Goal: Task Accomplishment & Management: Manage account settings

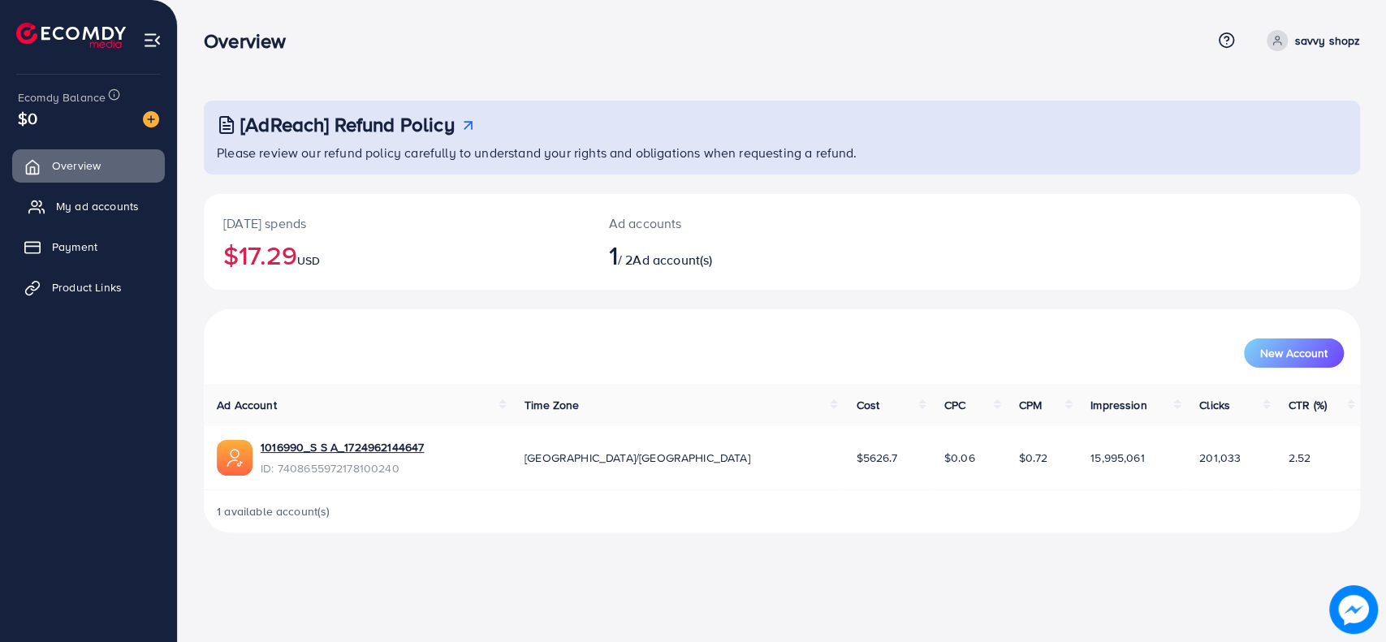
click at [88, 209] on span "My ad accounts" at bounding box center [97, 206] width 83 height 16
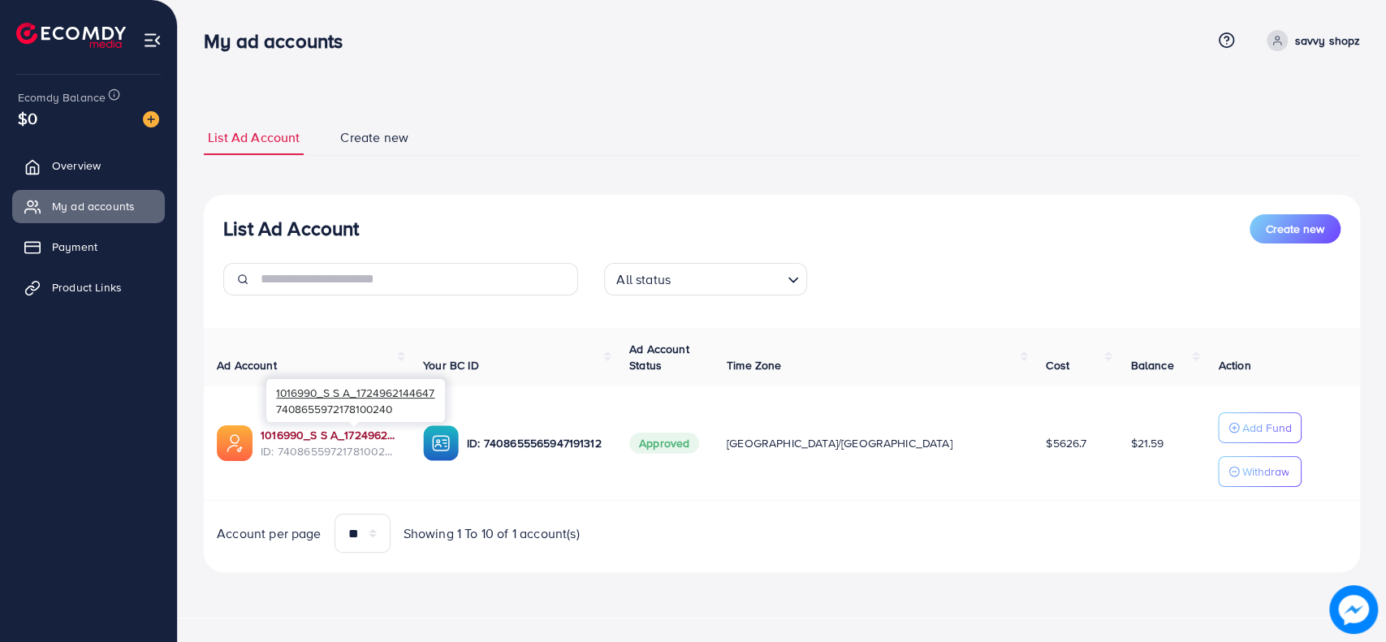
click at [318, 428] on link "1016990_S S A_1724962144647" at bounding box center [329, 435] width 136 height 16
